Goal: Task Accomplishment & Management: Use online tool/utility

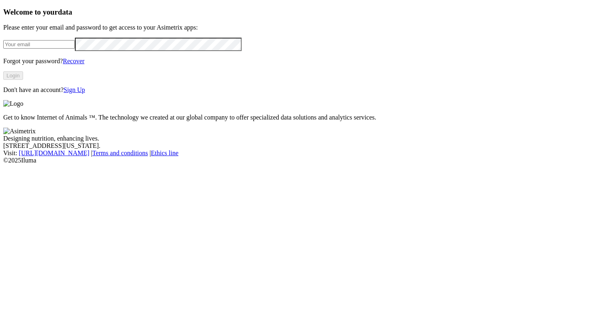
click at [75, 49] on input "email" at bounding box center [39, 44] width 72 height 9
type input "[PERSON_NAME][EMAIL_ADDRESS][PERSON_NAME][DOMAIN_NAME]"
click at [23, 80] on button "Login" at bounding box center [13, 75] width 20 height 9
